Goal: Use online tool/utility

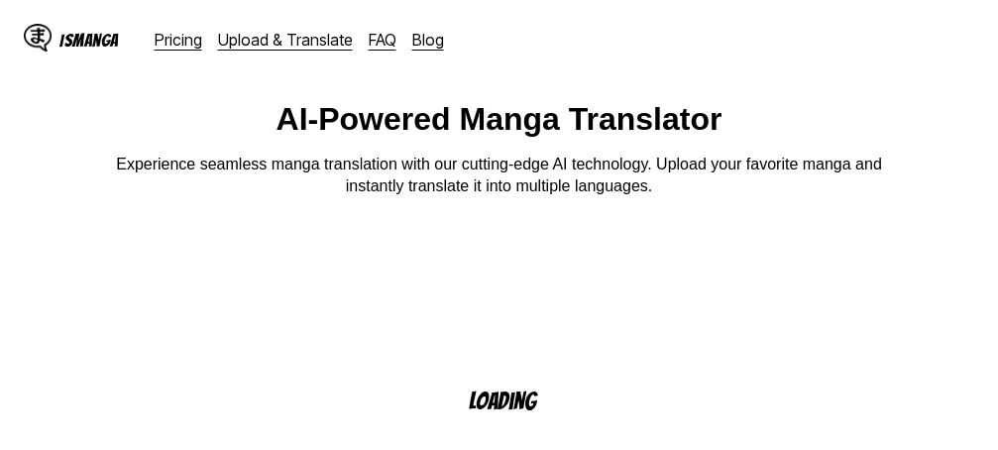
scroll to position [198, 0]
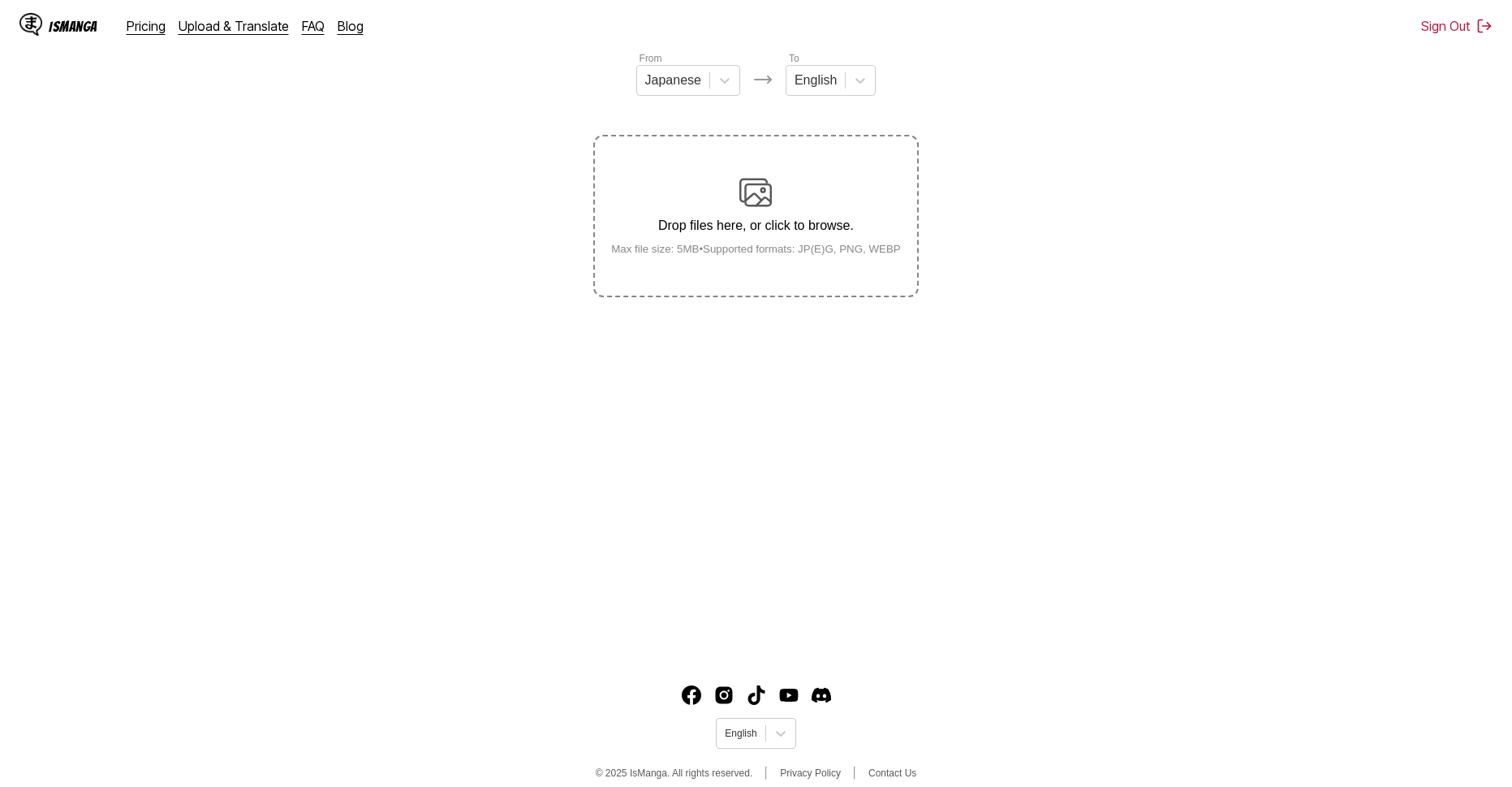
click at [730, 265] on label "Drop files here, or click to browse. Max file size: 5MB • Supported formats: JP…" at bounding box center [756, 216] width 322 height 159
click at [0, 0] on input "Drop files here, or click to browse. Max file size: 5MB • Supported formats: JP…" at bounding box center [0, 0] width 0 height 0
click at [476, 188] on section "From Japanese To English Uploading..." at bounding box center [756, 173] width 1486 height 247
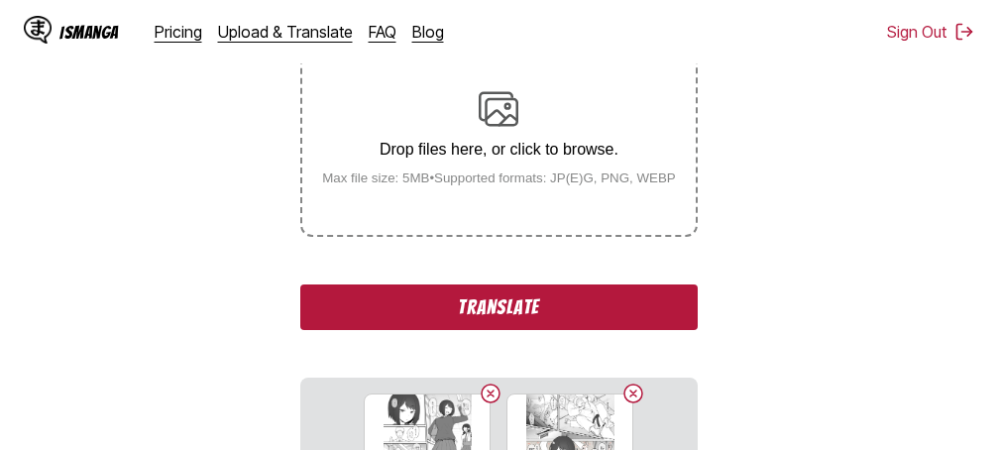
scroll to position [397, 0]
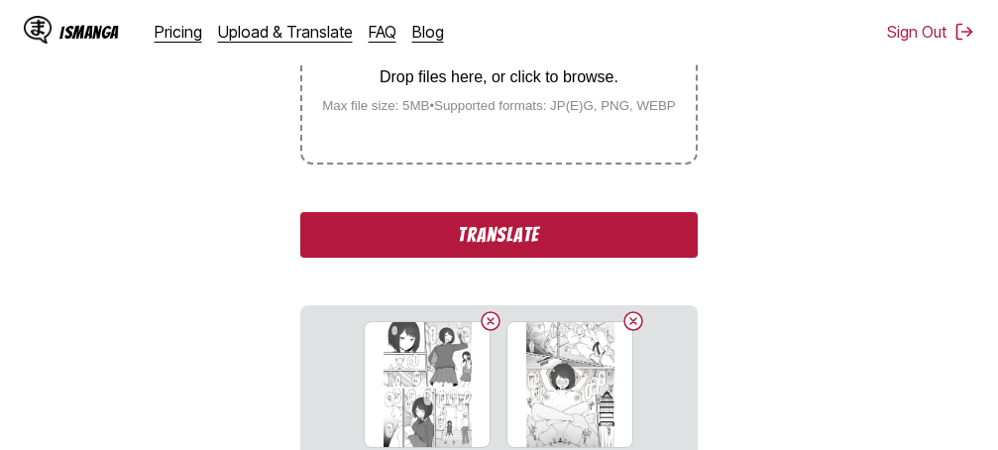
click at [622, 220] on button "Translate" at bounding box center [498, 235] width 397 height 46
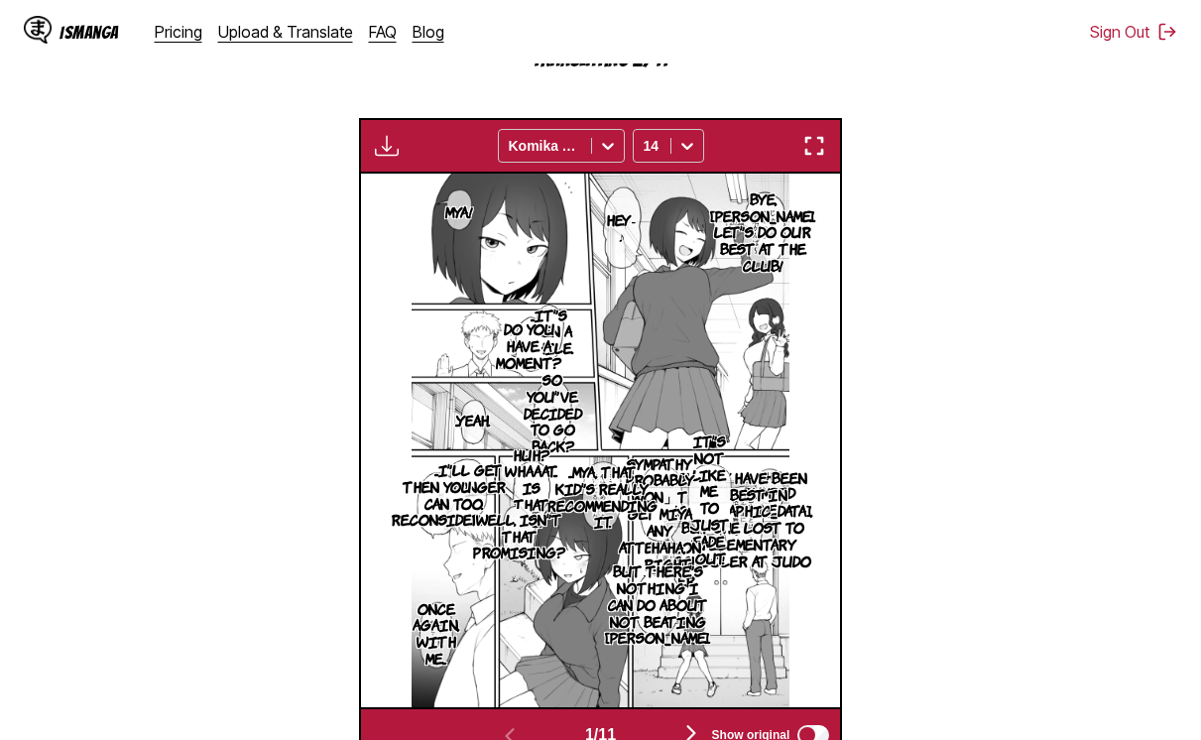
scroll to position [536, 0]
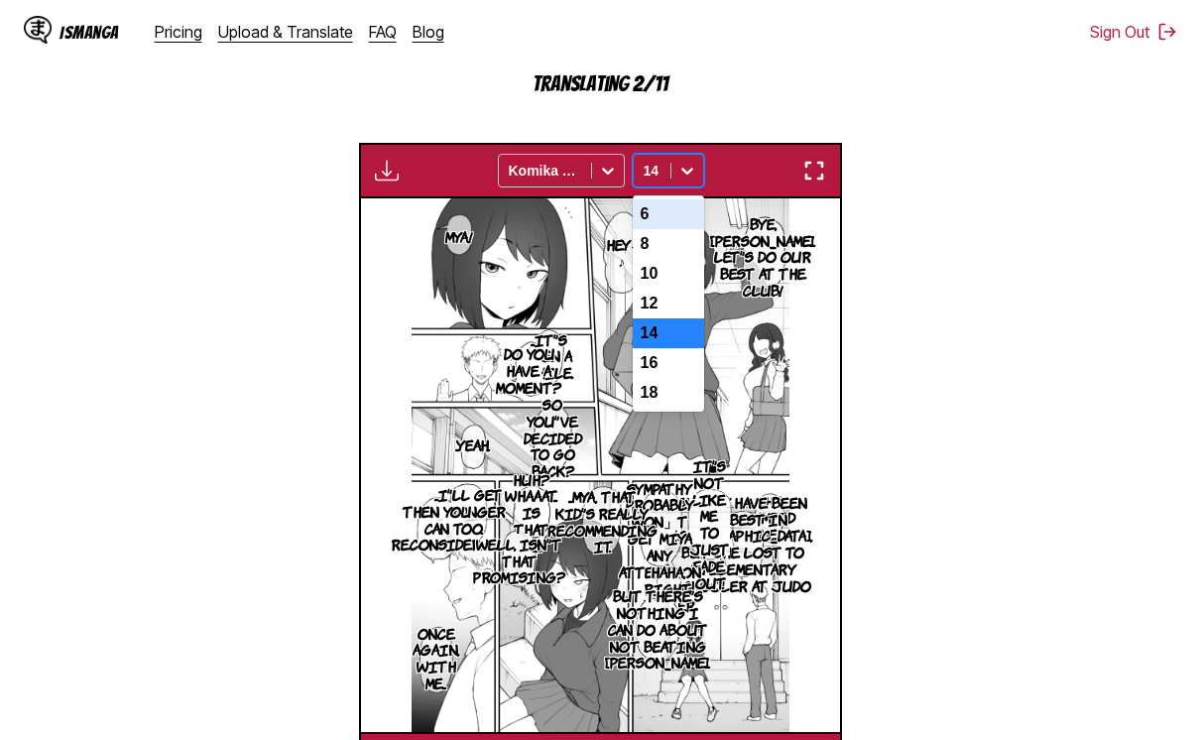
click at [665, 174] on div "14" at bounding box center [652, 171] width 37 height 28
click at [683, 250] on div "8" at bounding box center [668, 244] width 71 height 30
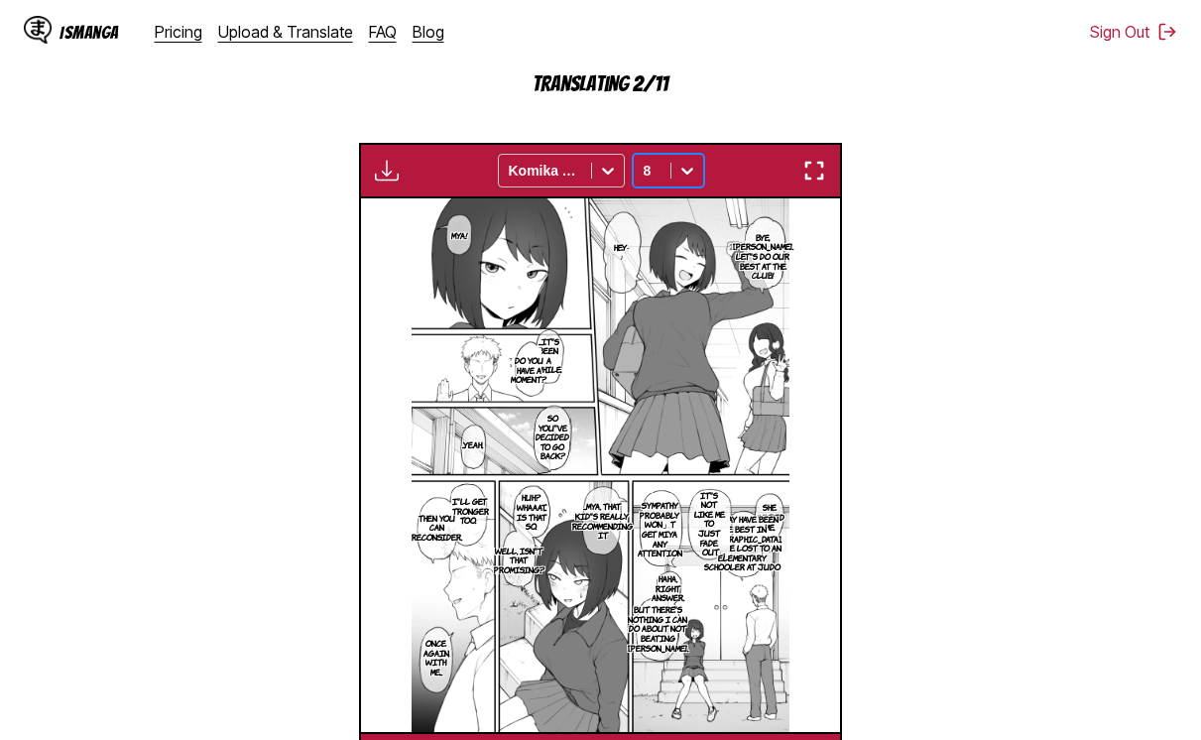
click at [664, 182] on div "8" at bounding box center [652, 171] width 37 height 28
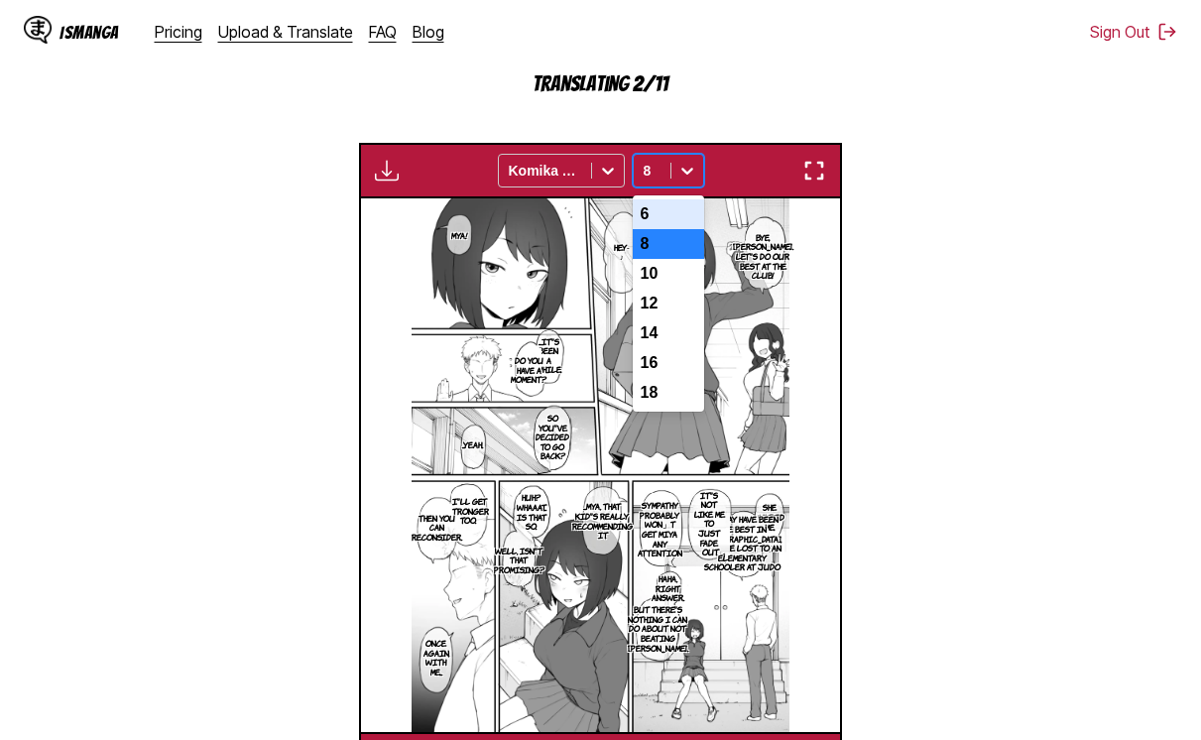
click at [663, 219] on div "6" at bounding box center [668, 214] width 71 height 30
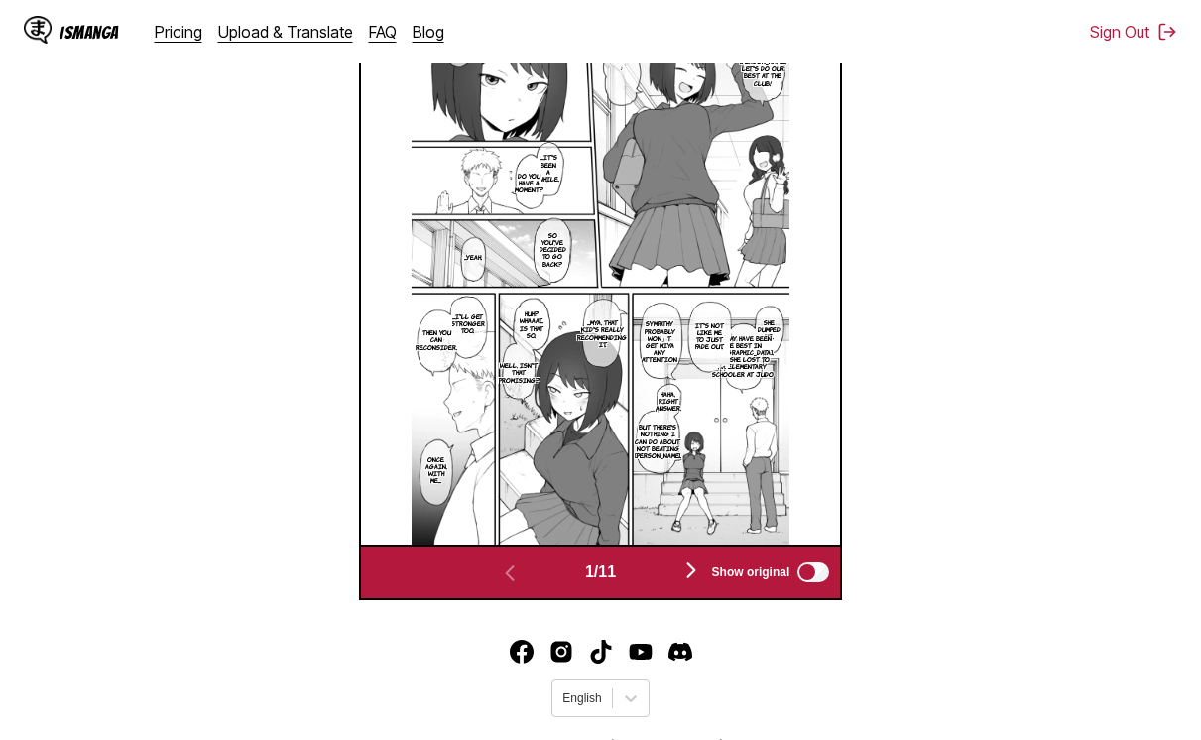
scroll to position [735, 0]
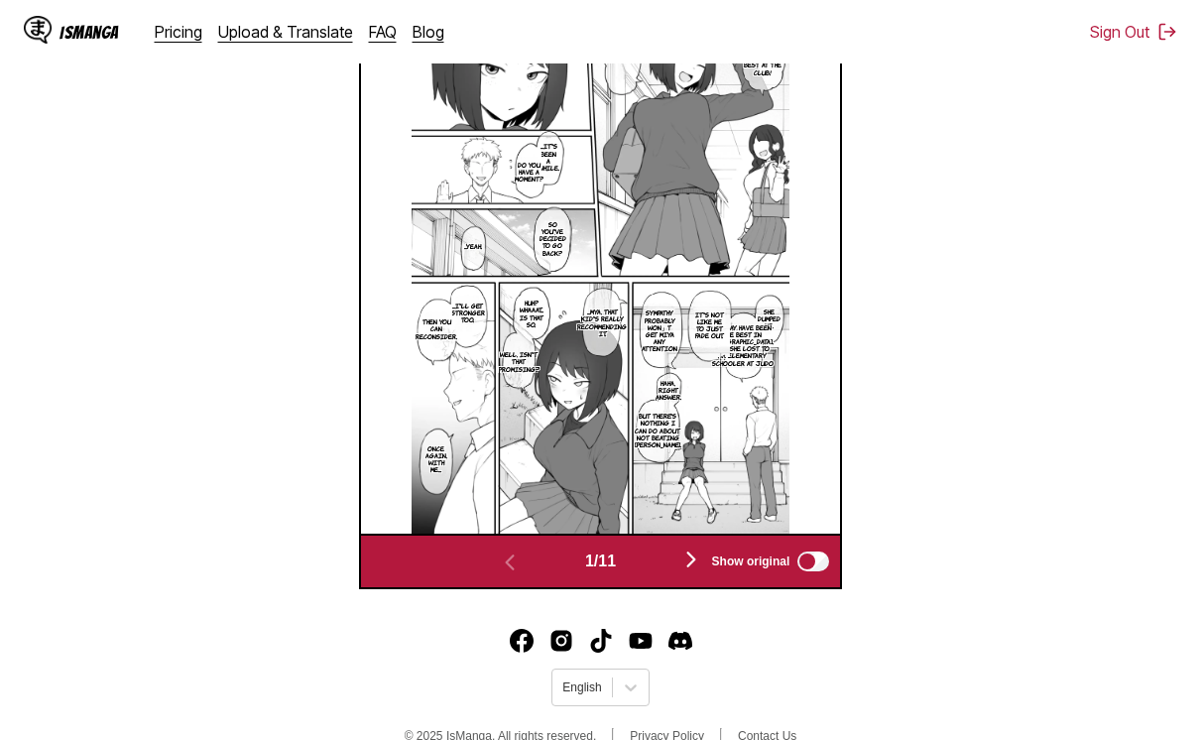
click at [694, 434] on img "button" at bounding box center [691, 559] width 24 height 24
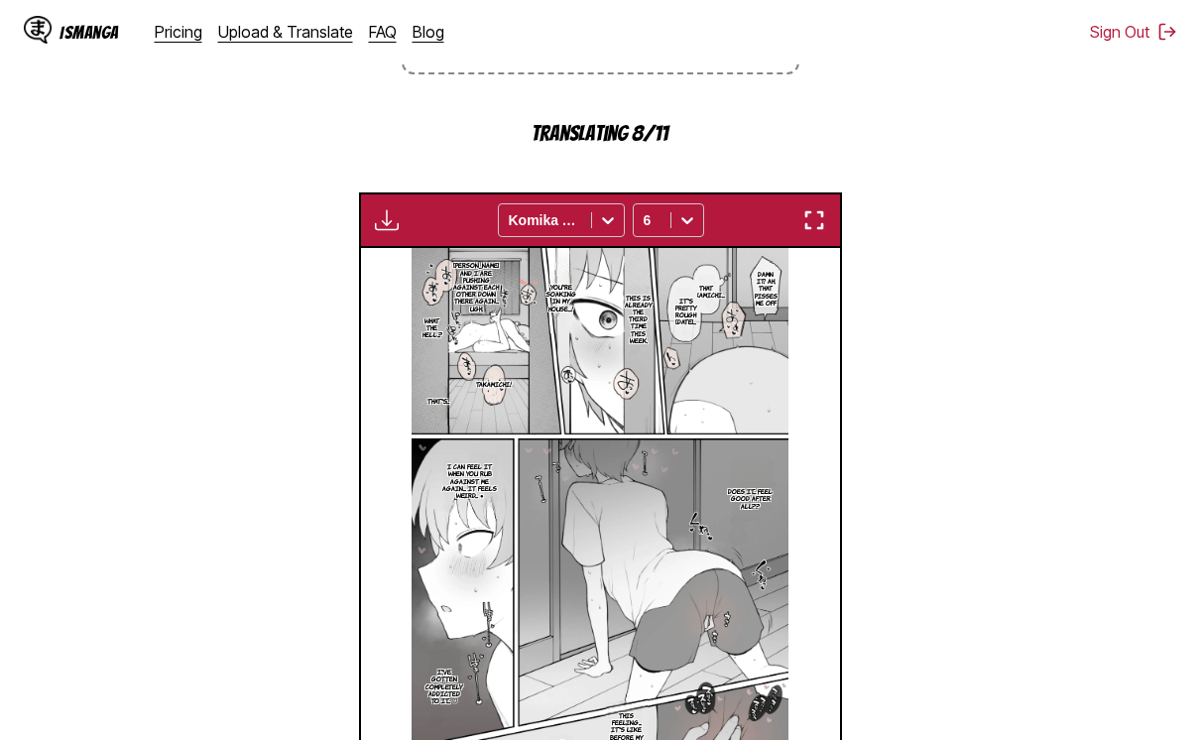
scroll to position [437, 0]
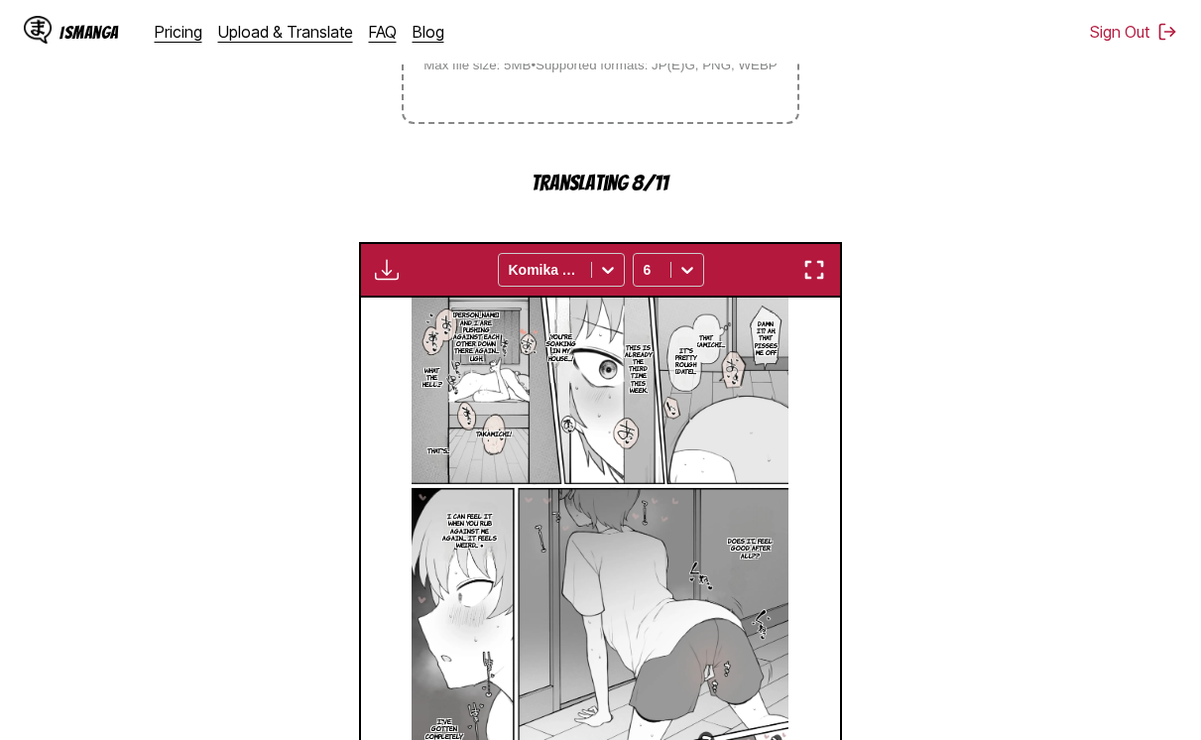
click at [798, 249] on div "Waiting for translations to be done... Komika Axis 6" at bounding box center [601, 270] width 484 height 56
click at [828, 288] on div "Waiting for translations to be done... Komika Axis 6" at bounding box center [601, 270] width 484 height 56
click at [814, 270] on img "button" at bounding box center [814, 270] width 24 height 24
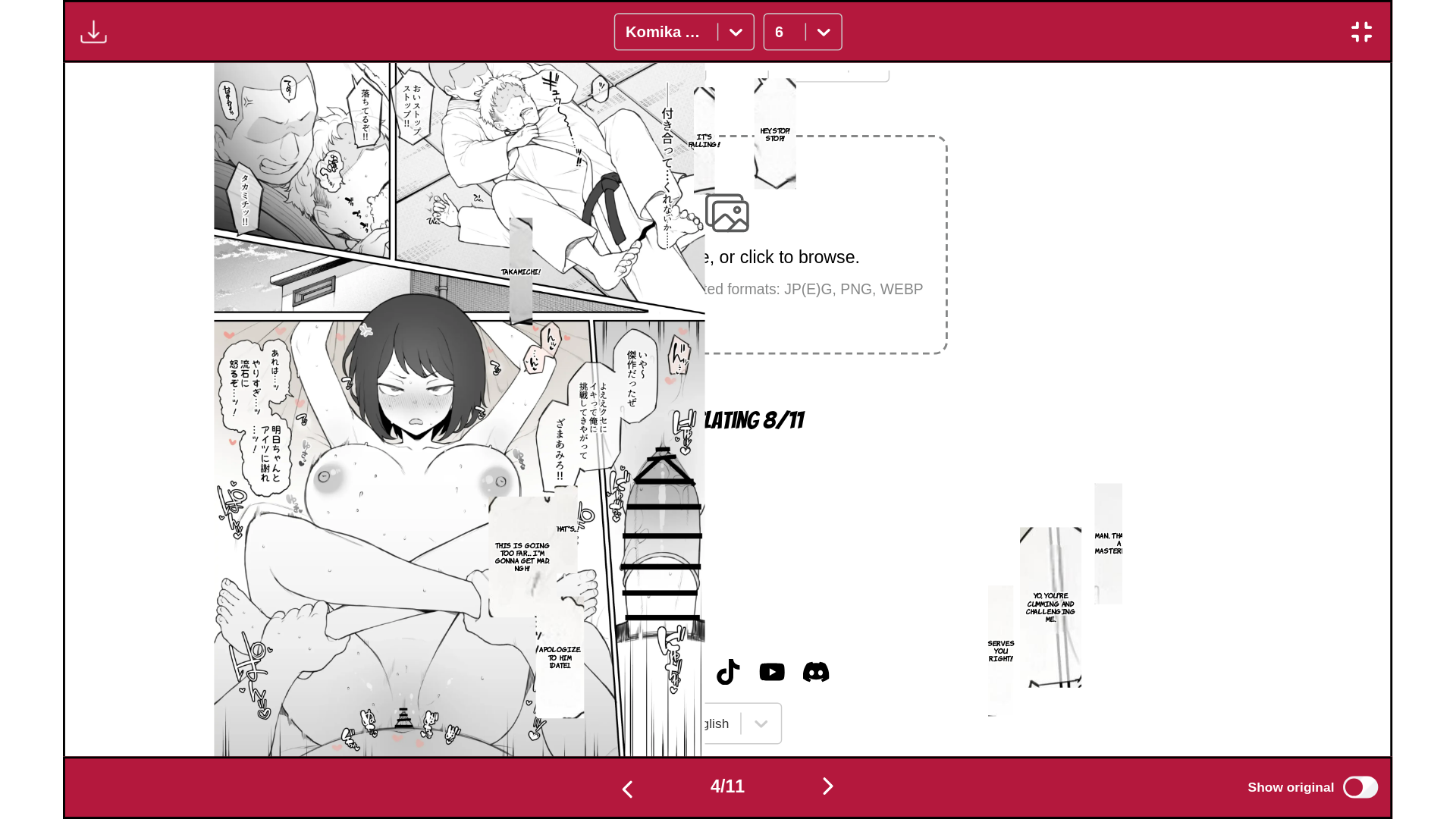
scroll to position [0, 4358]
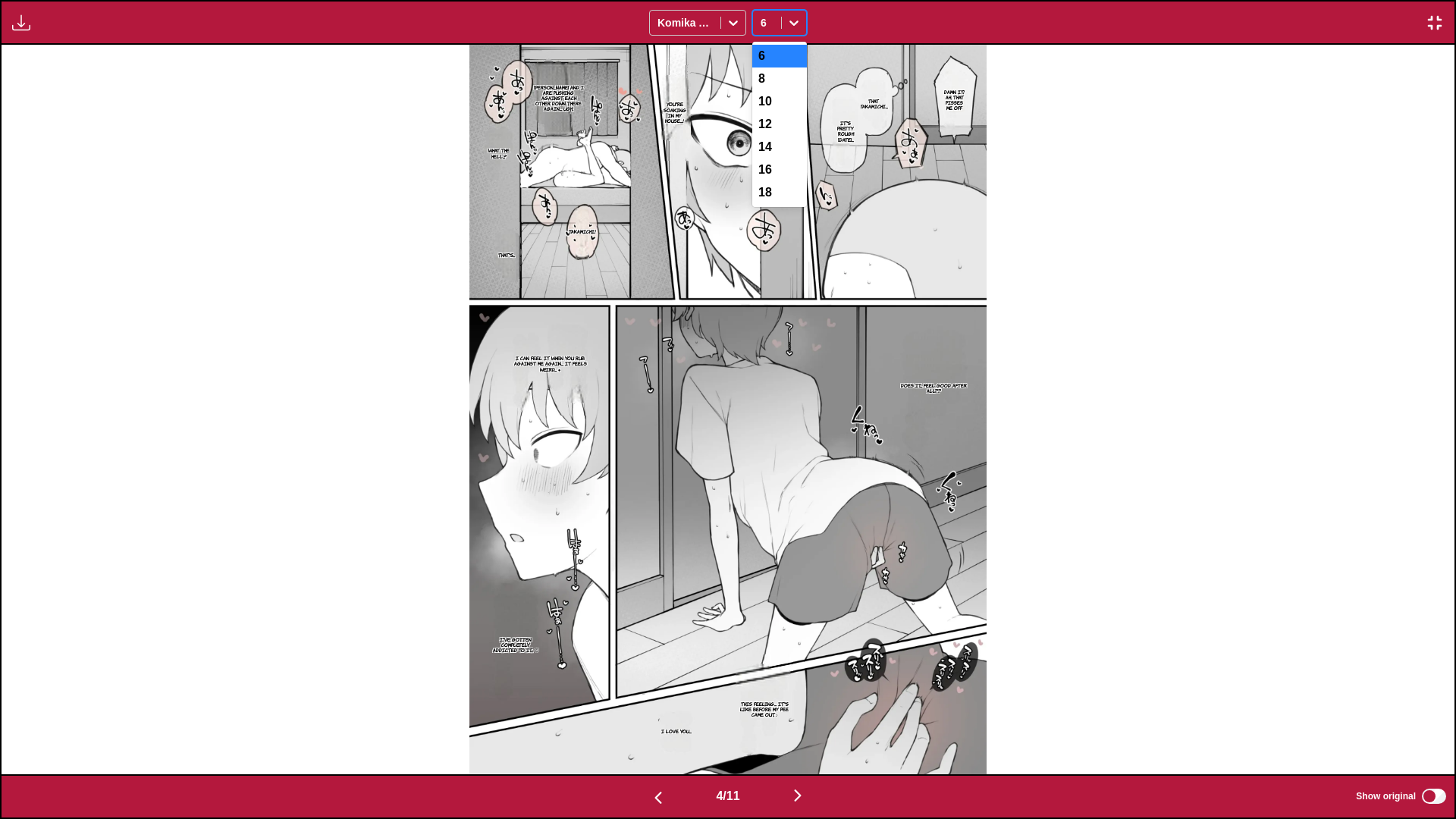
click at [762, 12] on div at bounding box center [793, 23] width 25 height 24
click at [762, 80] on div "8" at bounding box center [779, 79] width 54 height 23
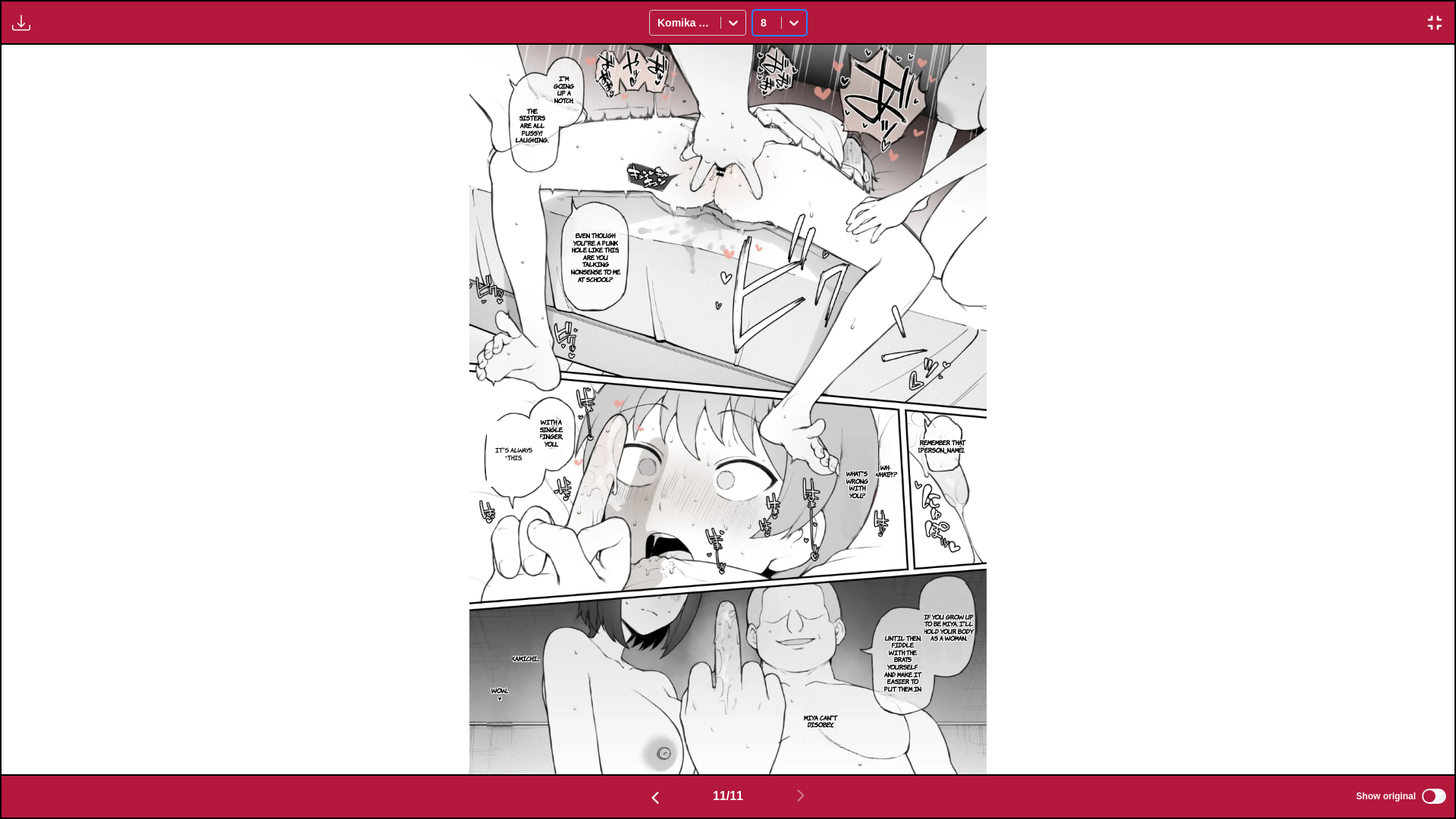
scroll to position [0, 14527]
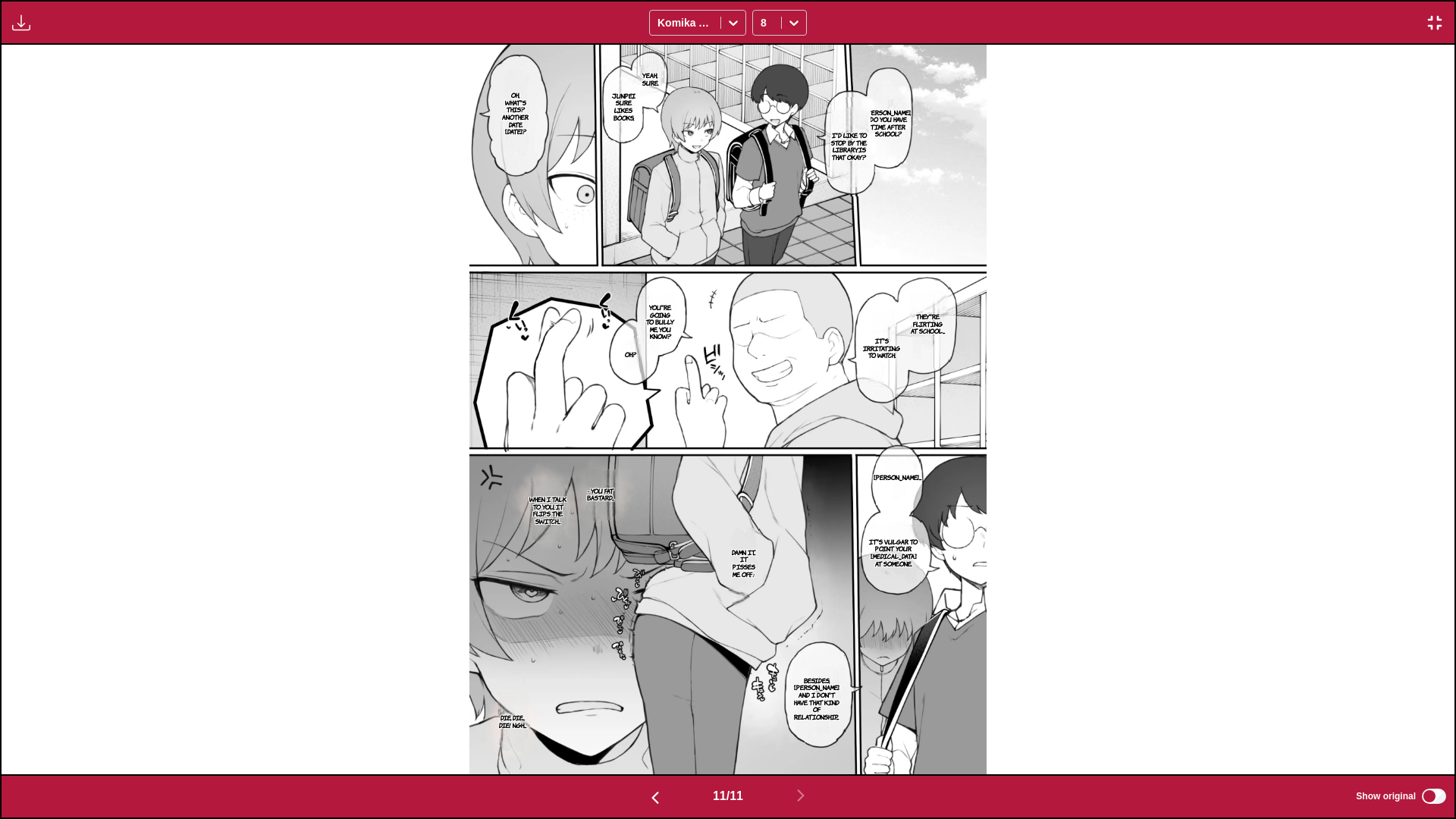
click at [762, 23] on button "button" at bounding box center [1435, 23] width 28 height 20
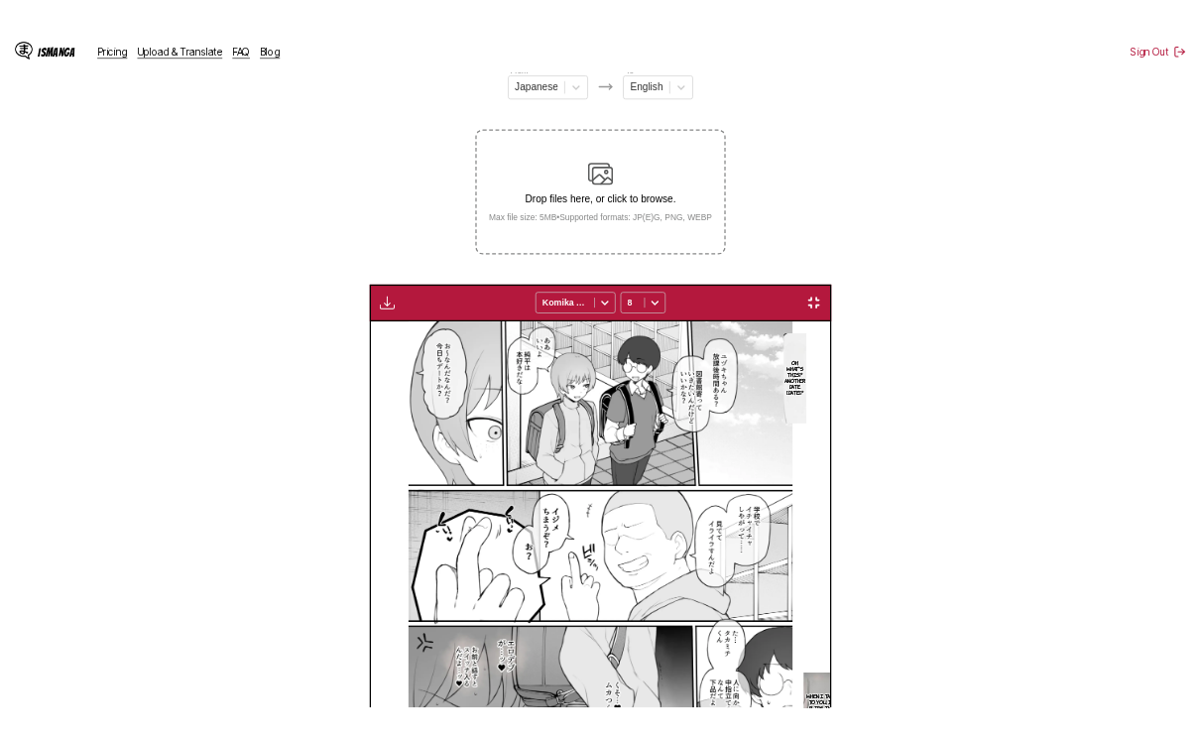
scroll to position [0, 4794]
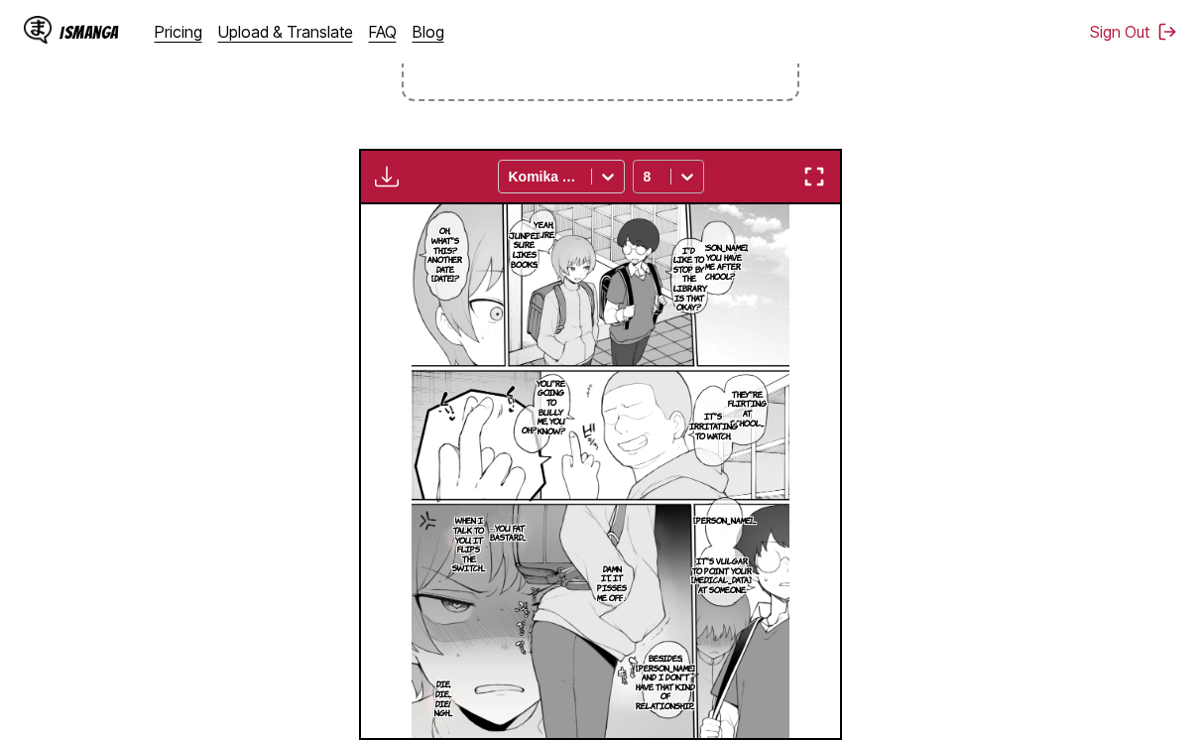
click at [687, 186] on icon at bounding box center [687, 177] width 20 height 20
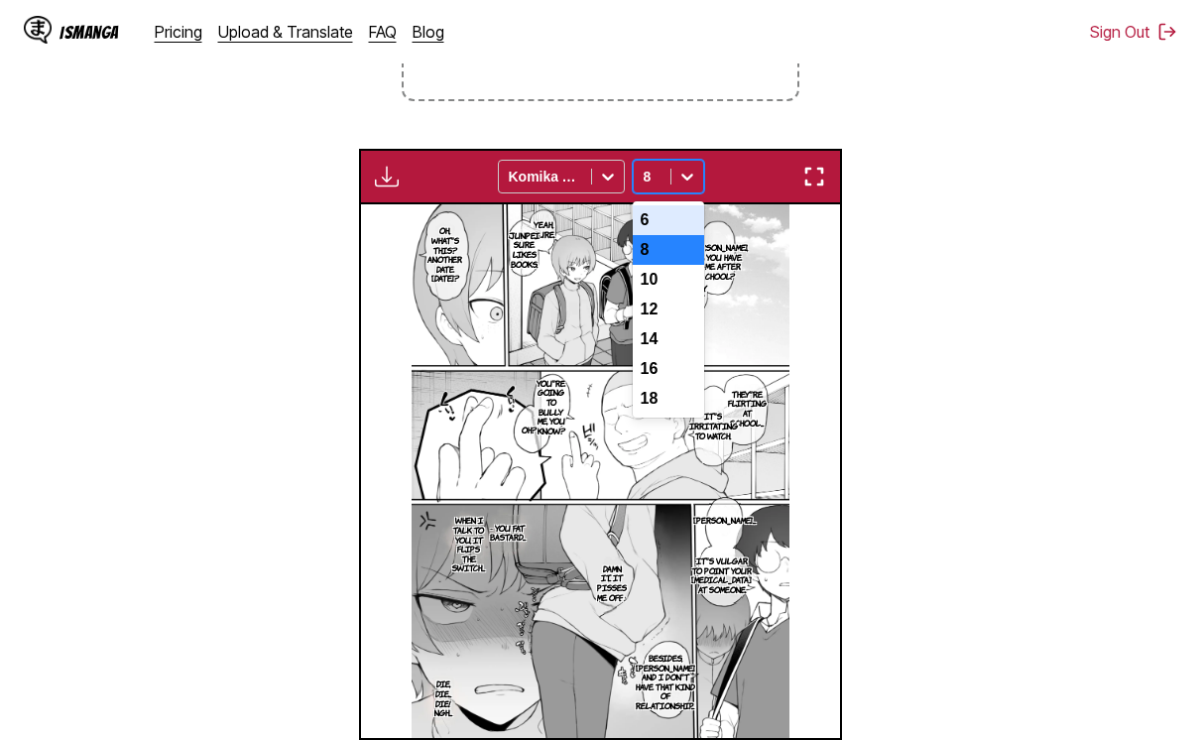
click at [691, 215] on div "6" at bounding box center [668, 220] width 71 height 30
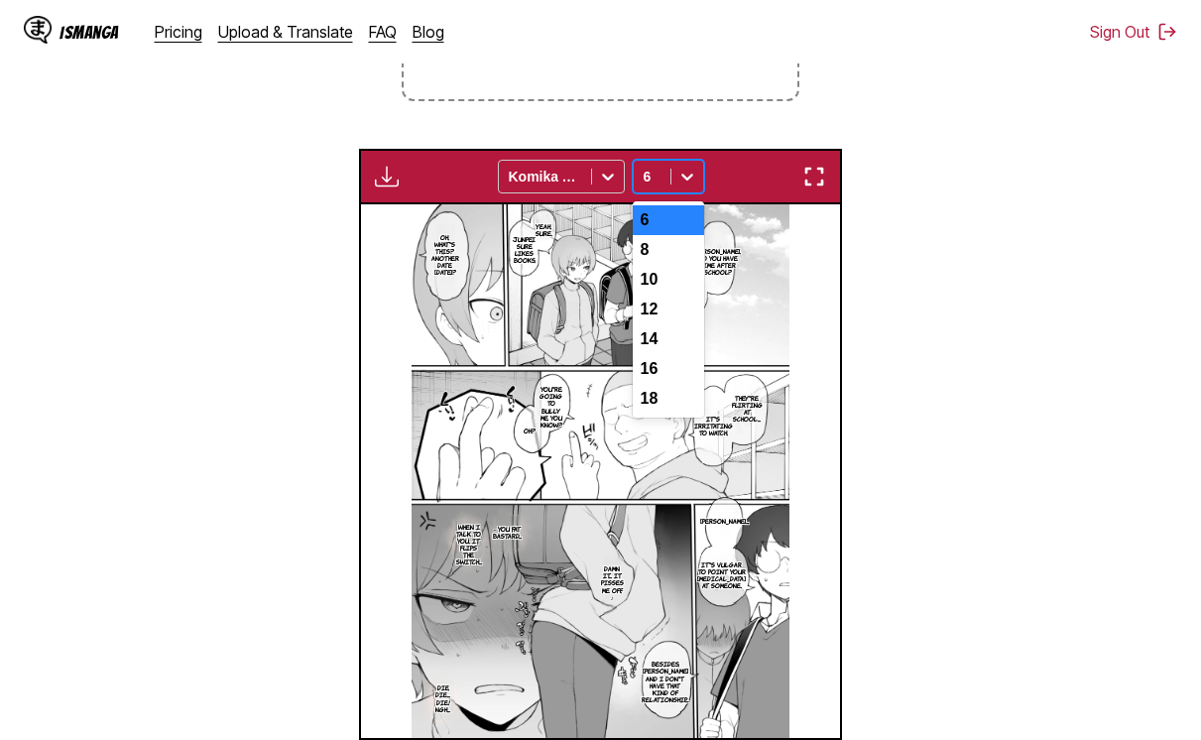
click at [677, 184] on icon at bounding box center [687, 177] width 20 height 20
click at [683, 242] on div "8" at bounding box center [668, 250] width 71 height 30
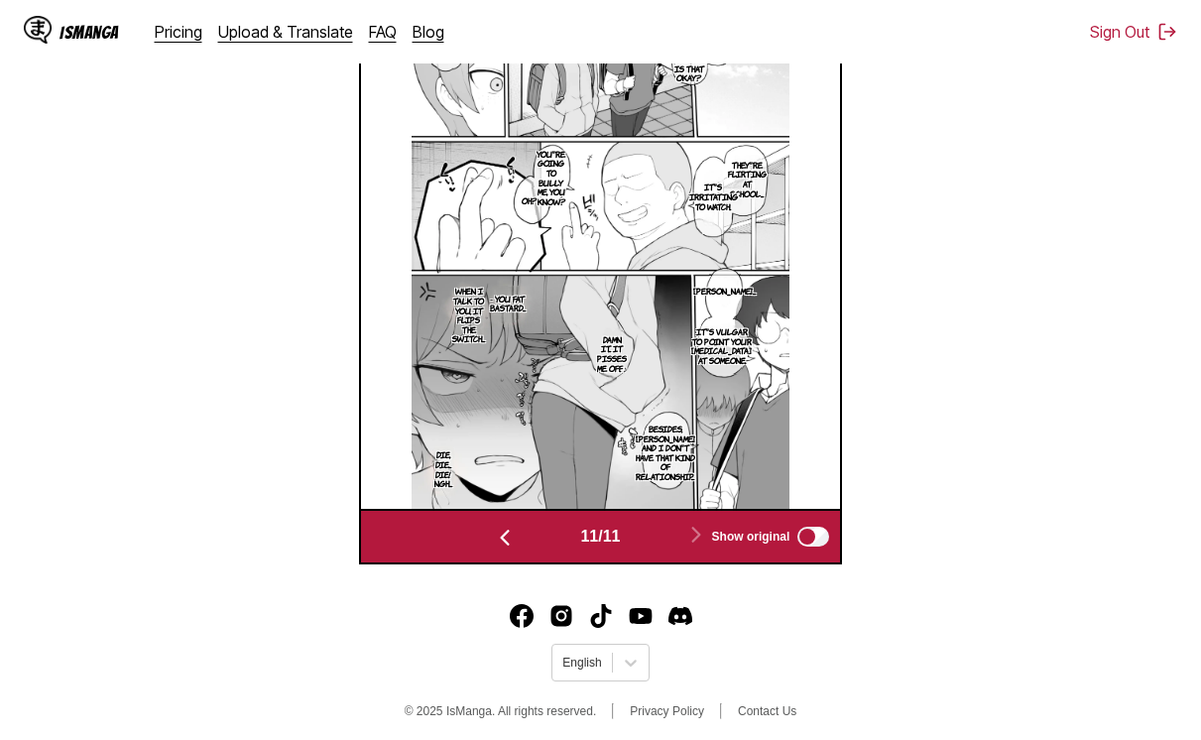
scroll to position [701, 0]
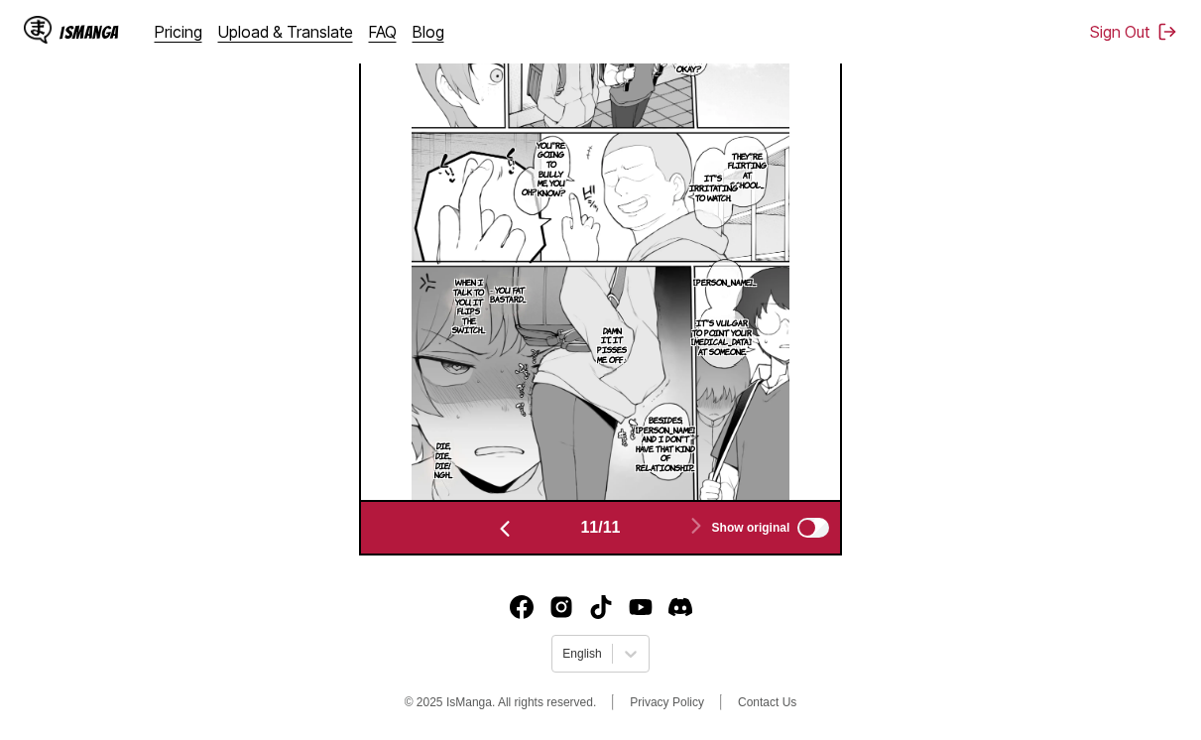
click at [520, 434] on button "button" at bounding box center [504, 527] width 119 height 29
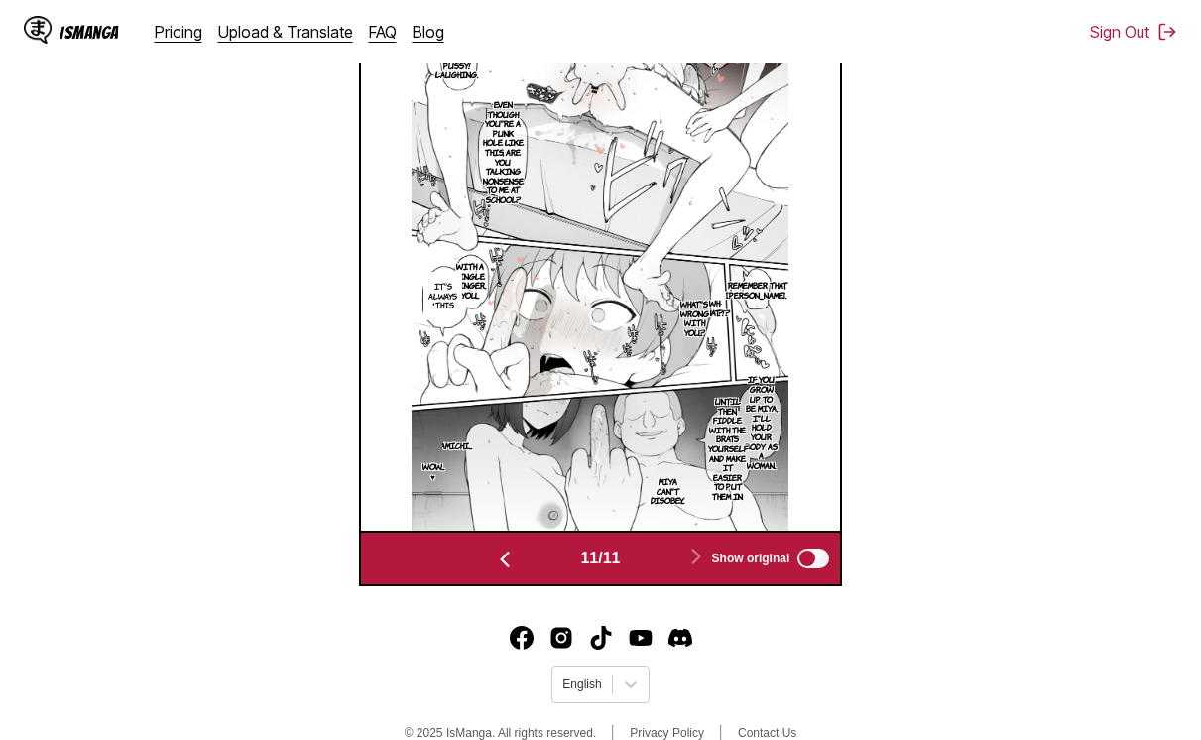
click at [520, 434] on img at bounding box center [600, 263] width 378 height 532
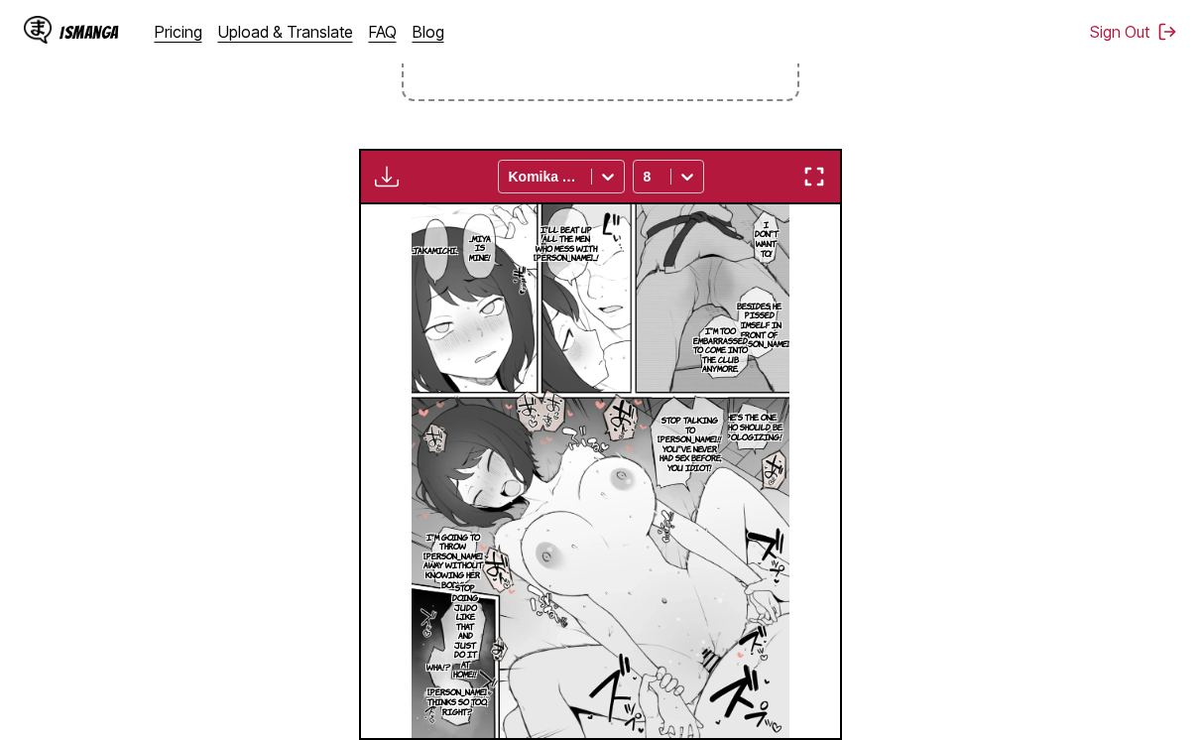
scroll to position [0, 0]
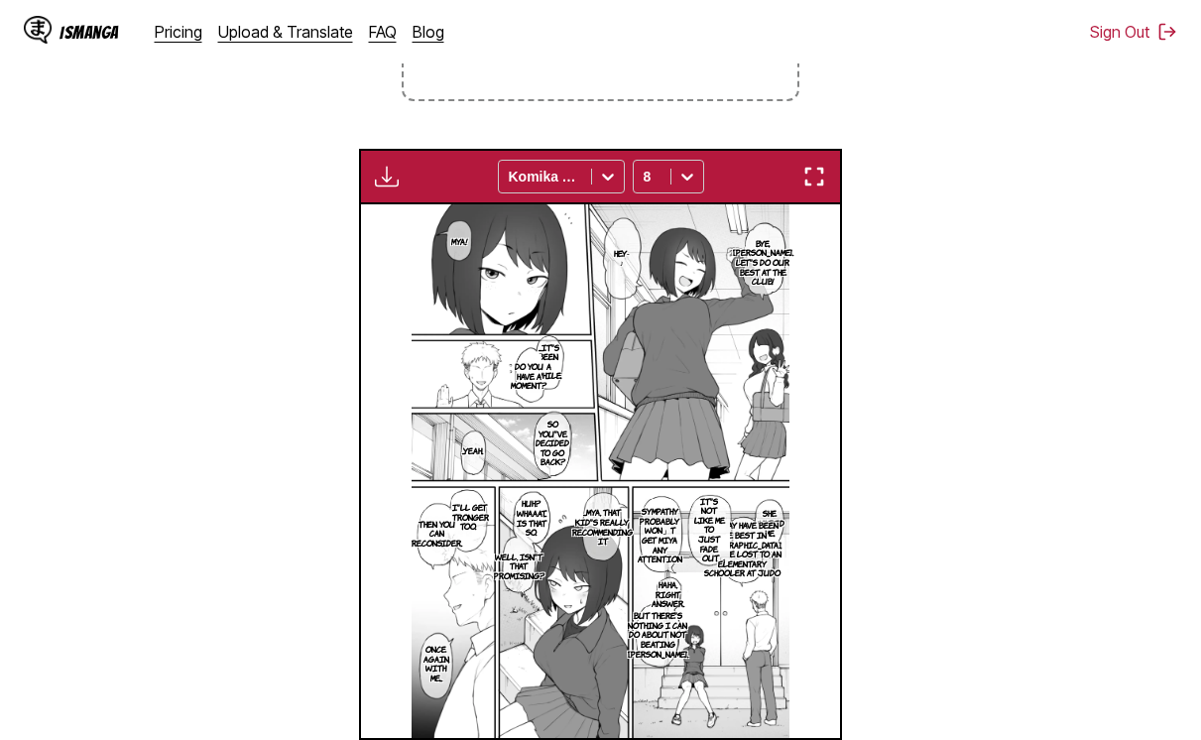
click at [391, 171] on img "button" at bounding box center [387, 177] width 24 height 24
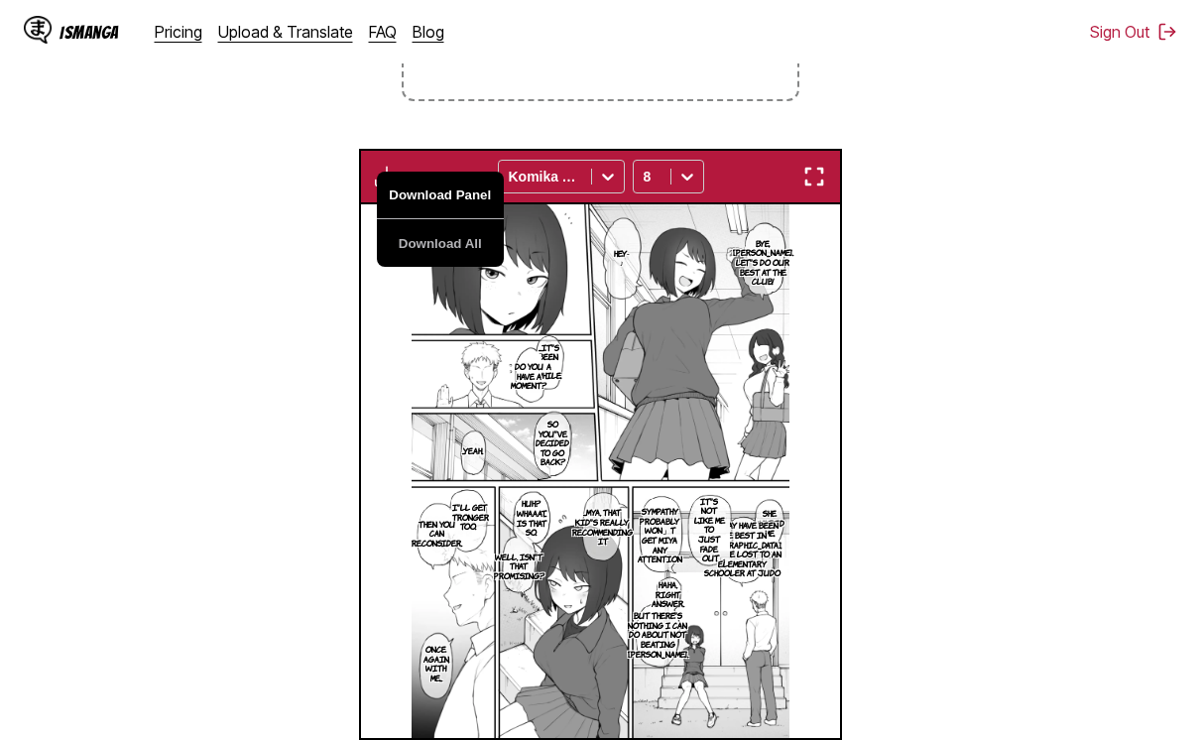
click at [417, 182] on button "Download Panel" at bounding box center [440, 196] width 127 height 48
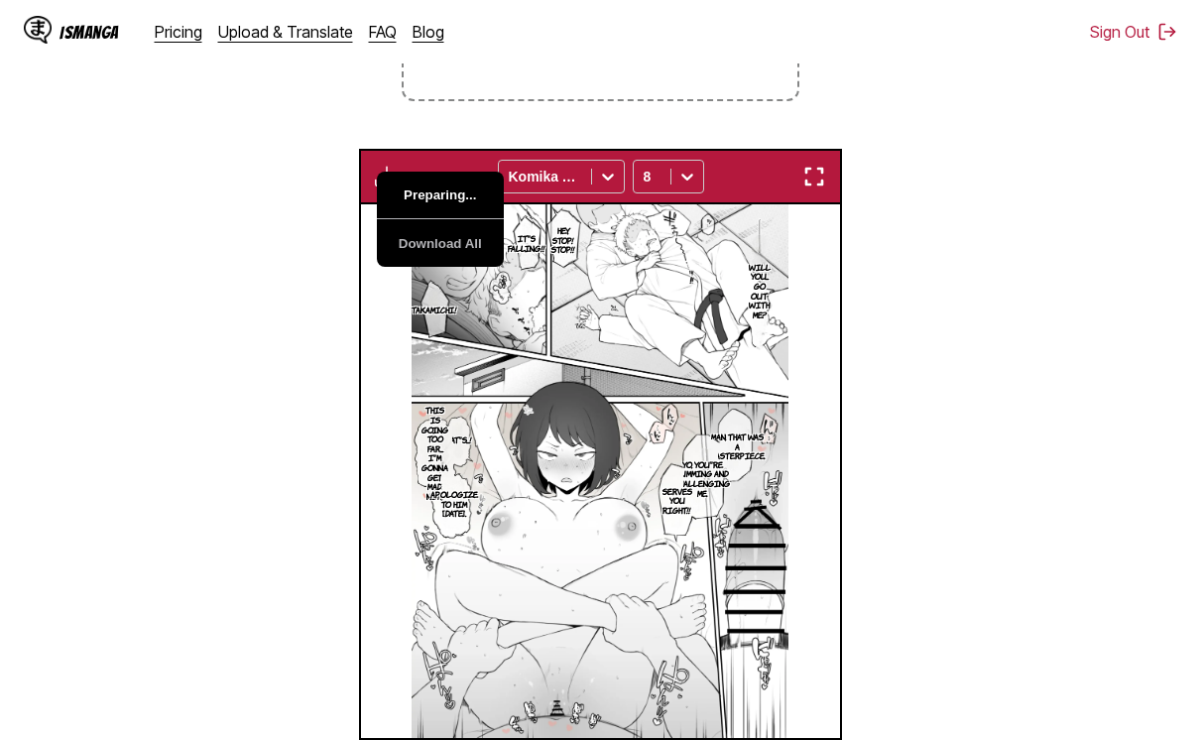
click at [394, 181] on button "Preparing..." at bounding box center [440, 196] width 127 height 48
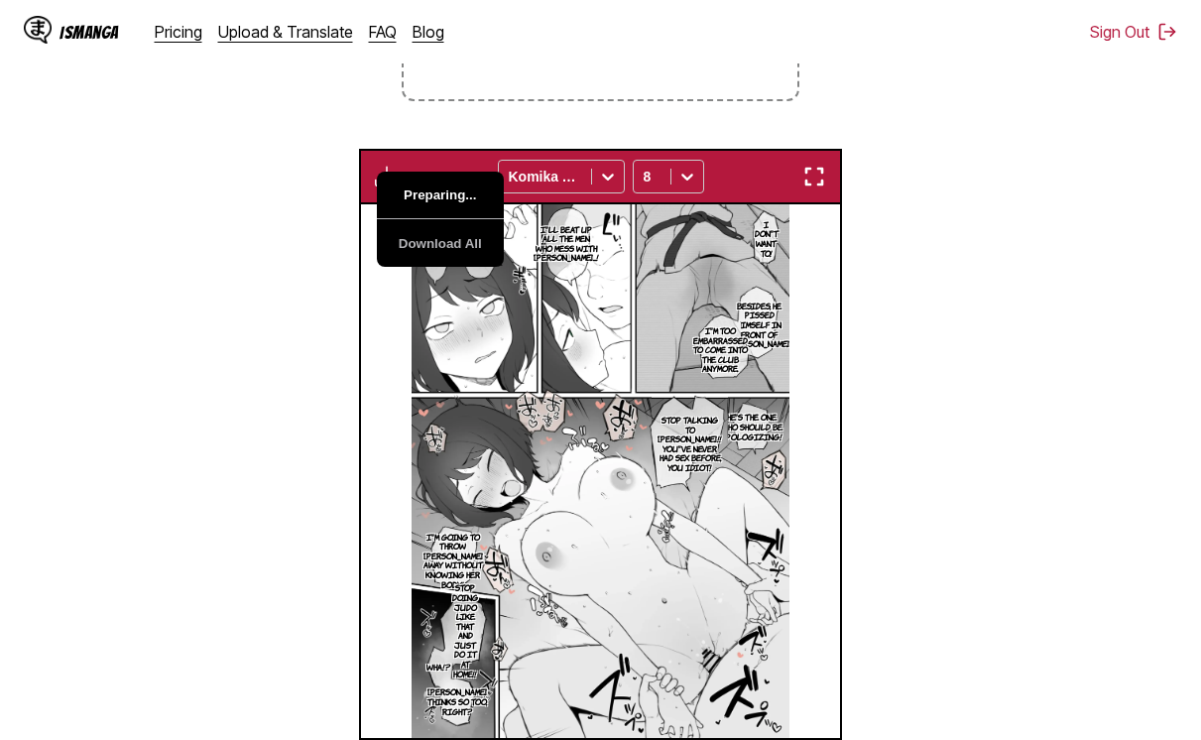
click at [394, 181] on button "Preparing..." at bounding box center [440, 196] width 127 height 48
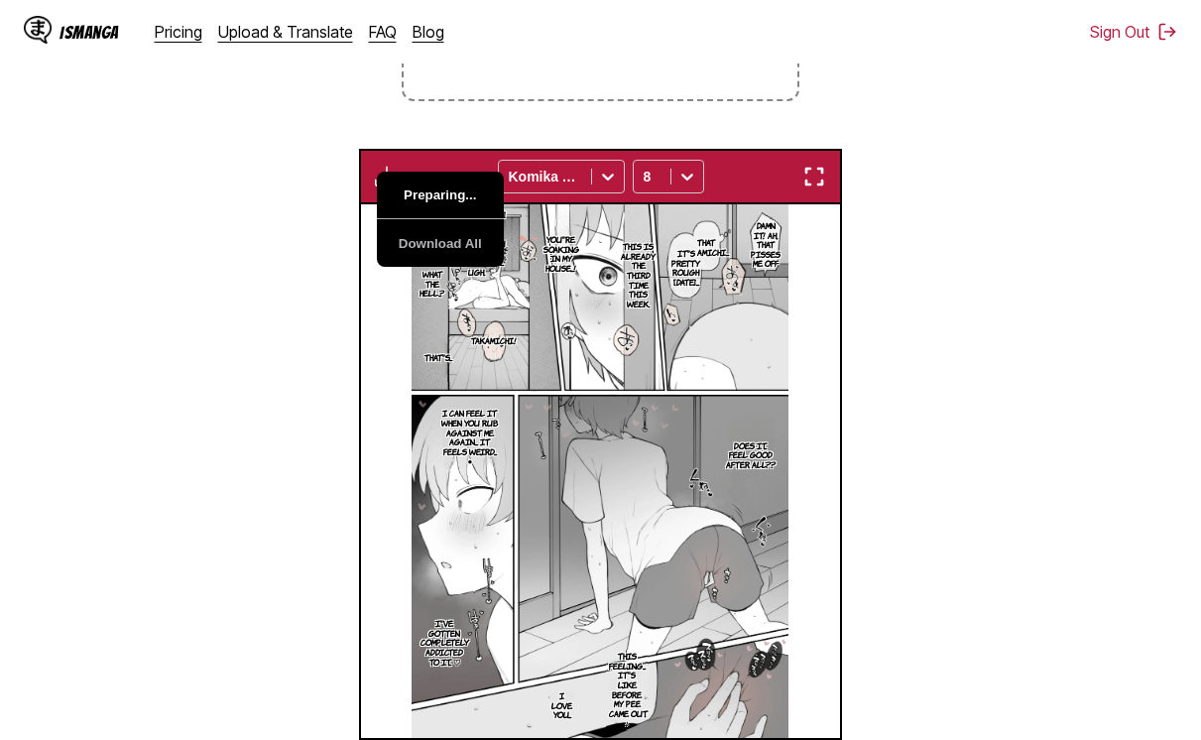
click at [394, 181] on button "Preparing..." at bounding box center [440, 196] width 127 height 48
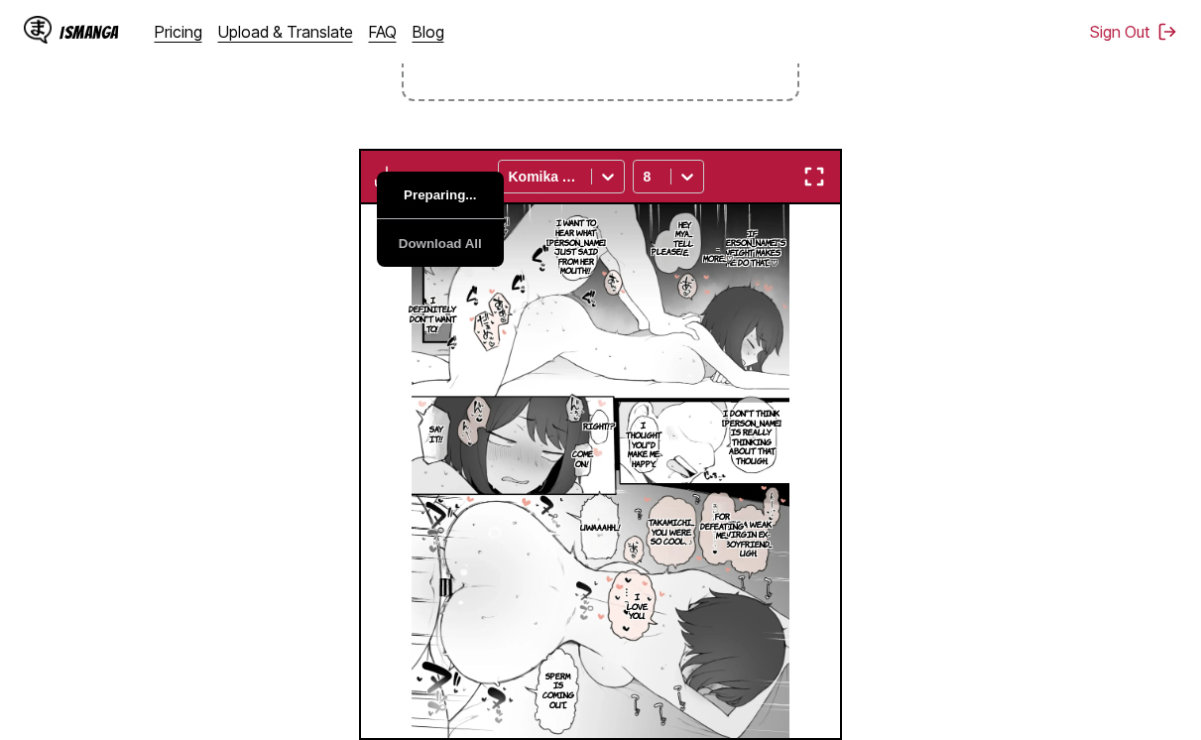
click at [394, 181] on button "Preparing..." at bounding box center [440, 196] width 127 height 48
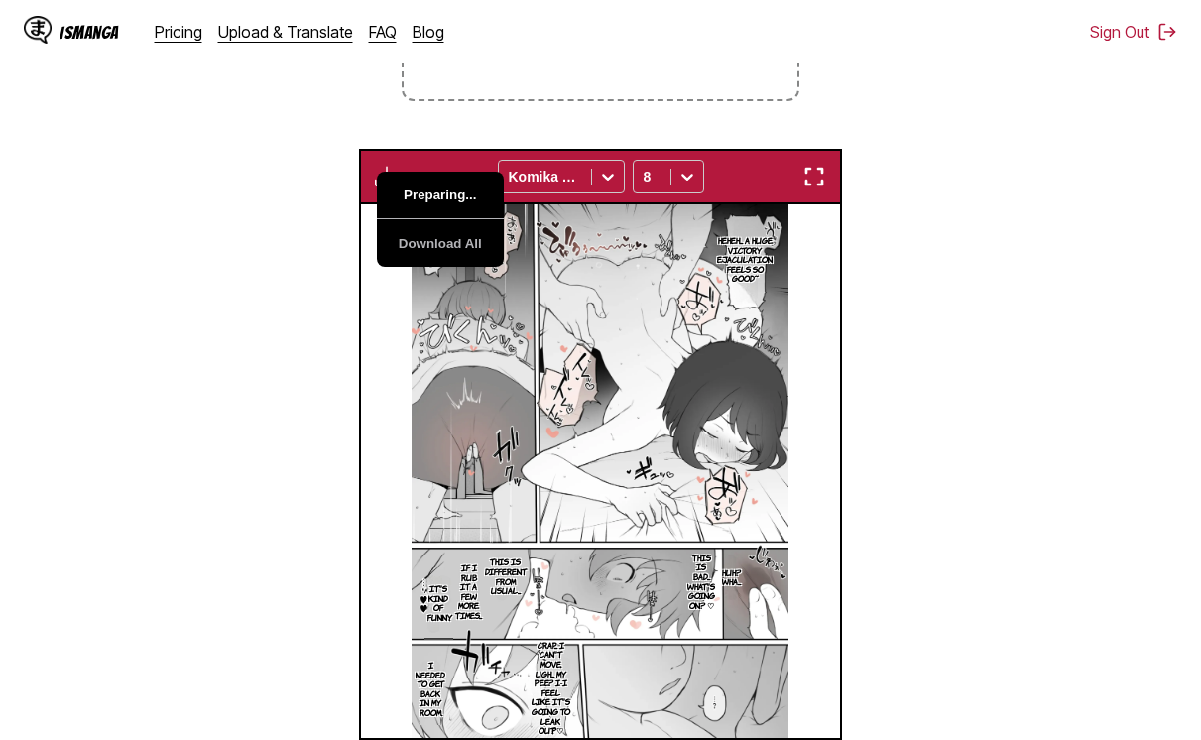
click at [394, 181] on button "Preparing..." at bounding box center [440, 196] width 127 height 48
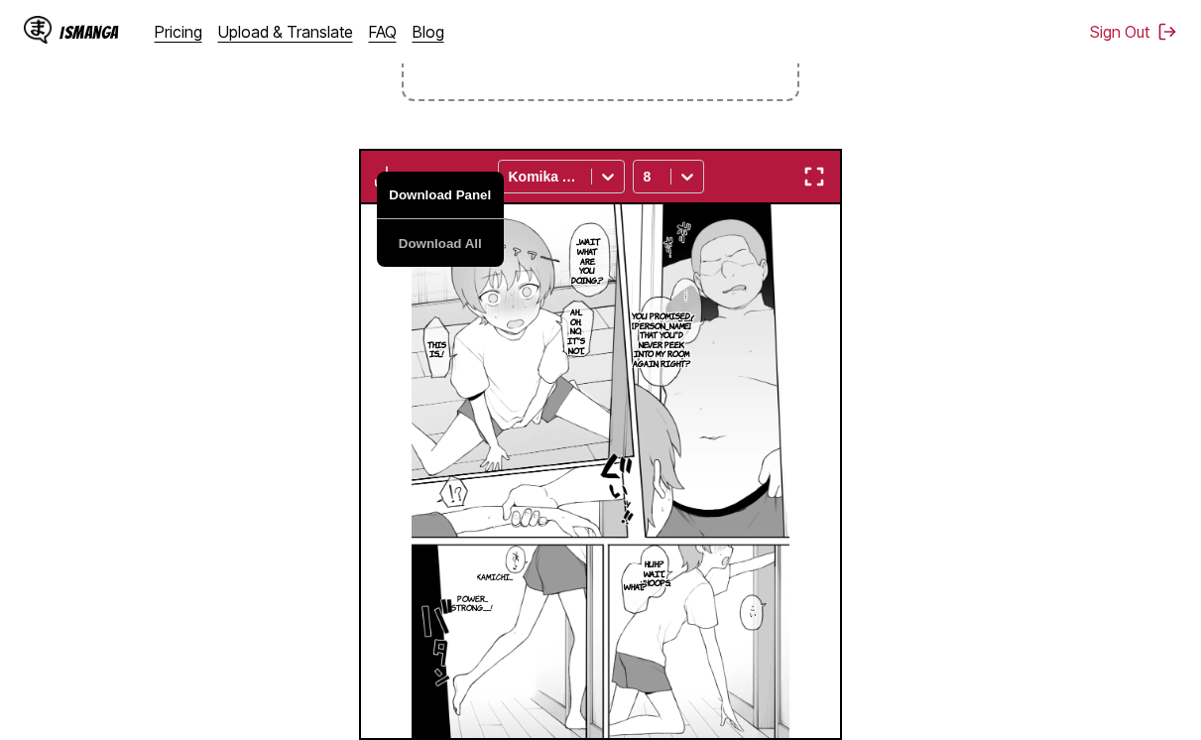
click at [394, 181] on button "Download Panel" at bounding box center [440, 196] width 127 height 48
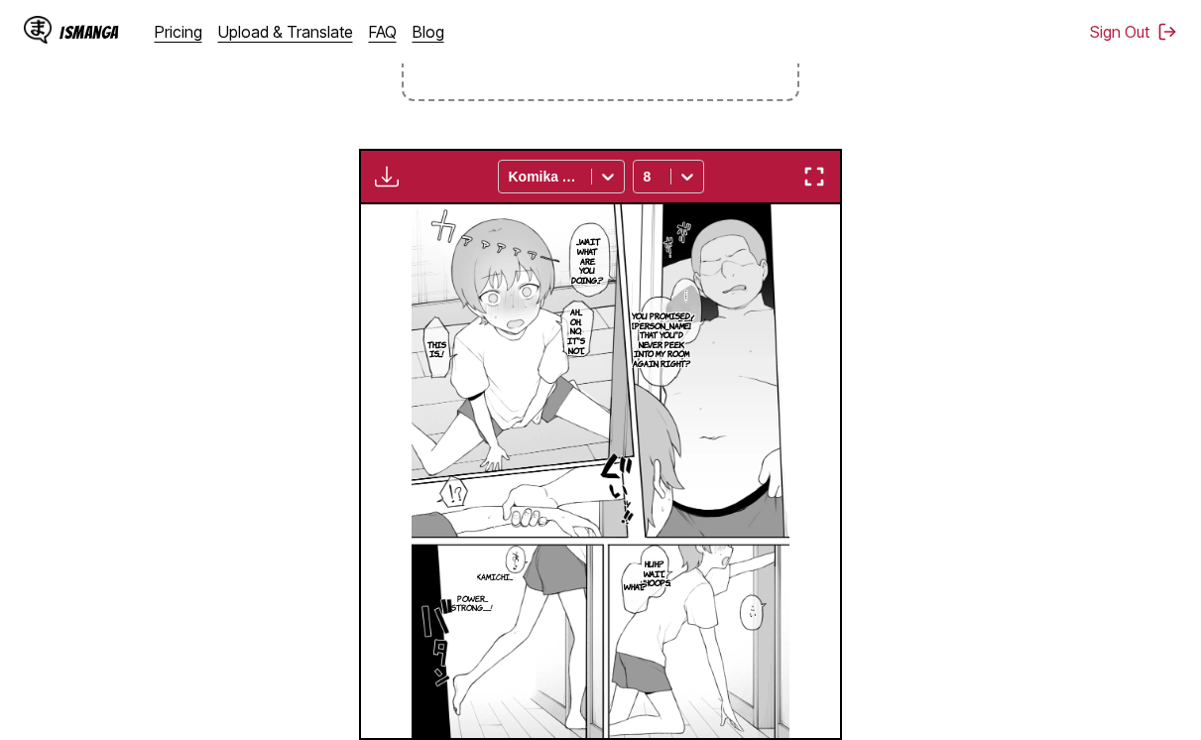
click at [299, 242] on section "From Japanese To English Drop files here, or click to browse. Max file size: 5M…" at bounding box center [600, 296] width 1169 height 993
click at [300, 239] on section "From Japanese To English Drop files here, or click to browse. Max file size: 5M…" at bounding box center [600, 296] width 1169 height 993
click at [383, 185] on img "button" at bounding box center [387, 177] width 24 height 24
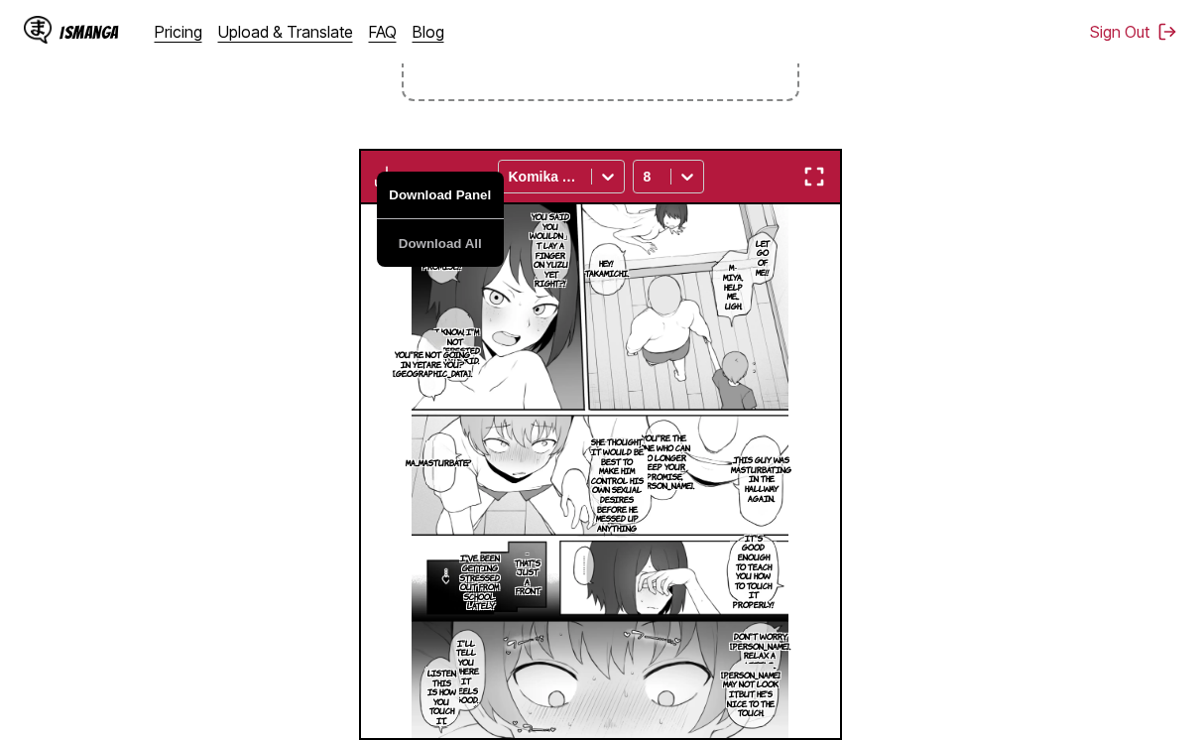
click at [407, 191] on button "Download Panel" at bounding box center [440, 196] width 127 height 48
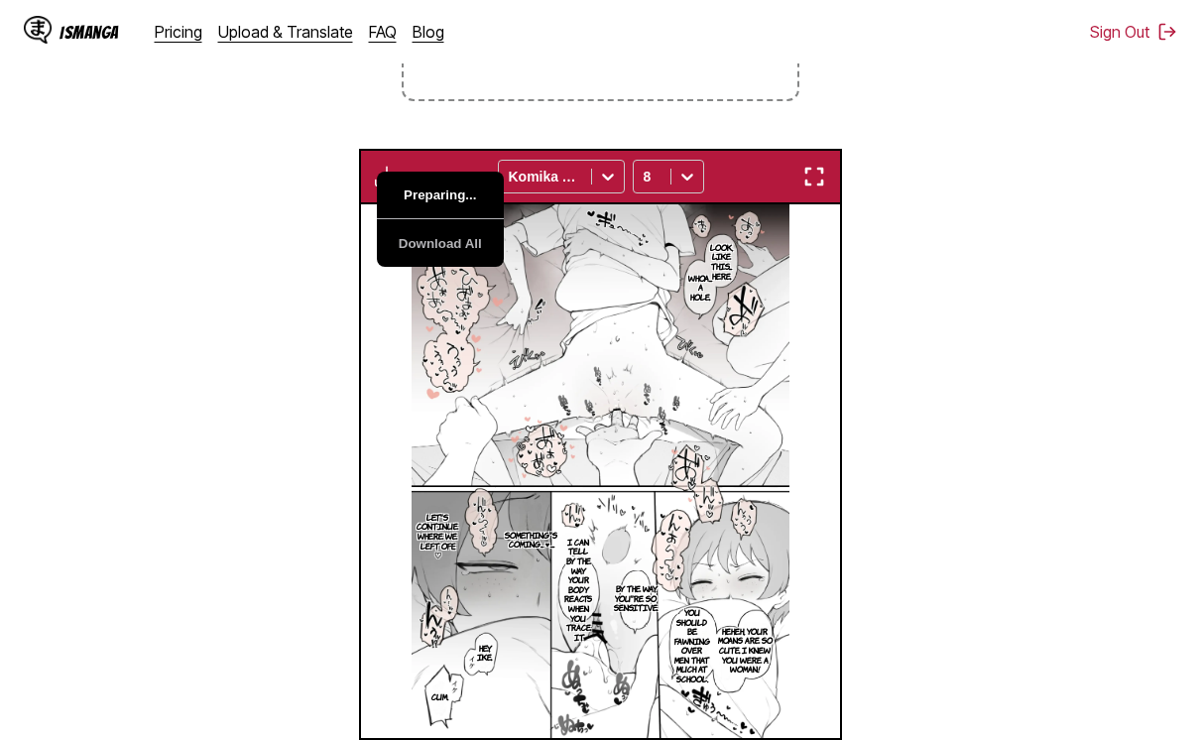
click at [407, 191] on button "Preparing..." at bounding box center [440, 196] width 127 height 48
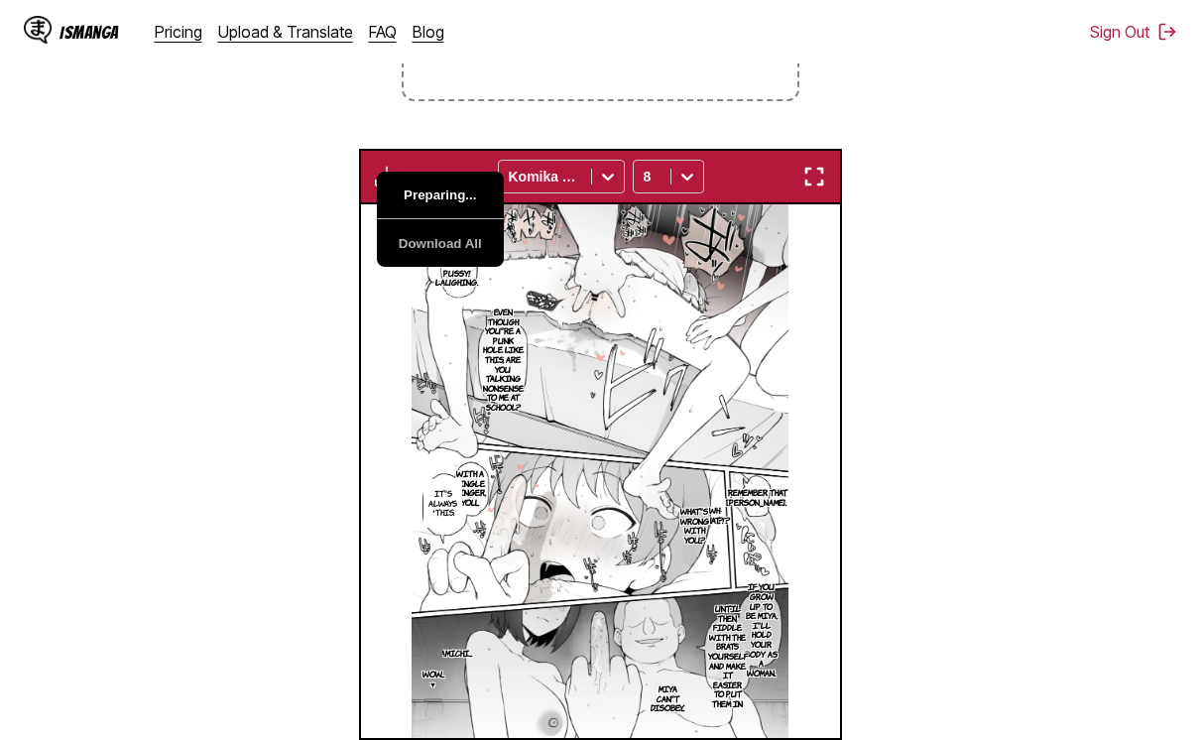
click at [407, 191] on button "Preparing..." at bounding box center [440, 196] width 127 height 48
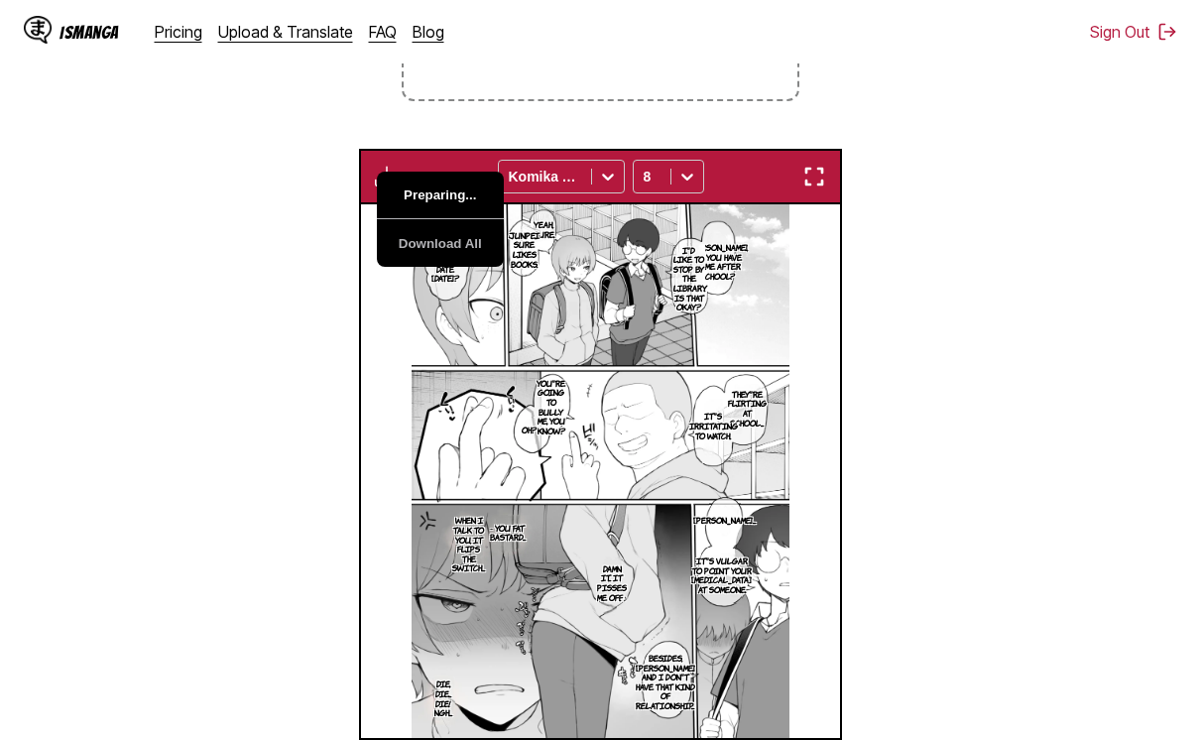
click at [407, 191] on button "Preparing..." at bounding box center [440, 196] width 127 height 48
click at [323, 205] on section "From Japanese To English Drop files here, or click to browse. Max file size: 5M…" at bounding box center [600, 296] width 1169 height 993
